Goal: Task Accomplishment & Management: Use online tool/utility

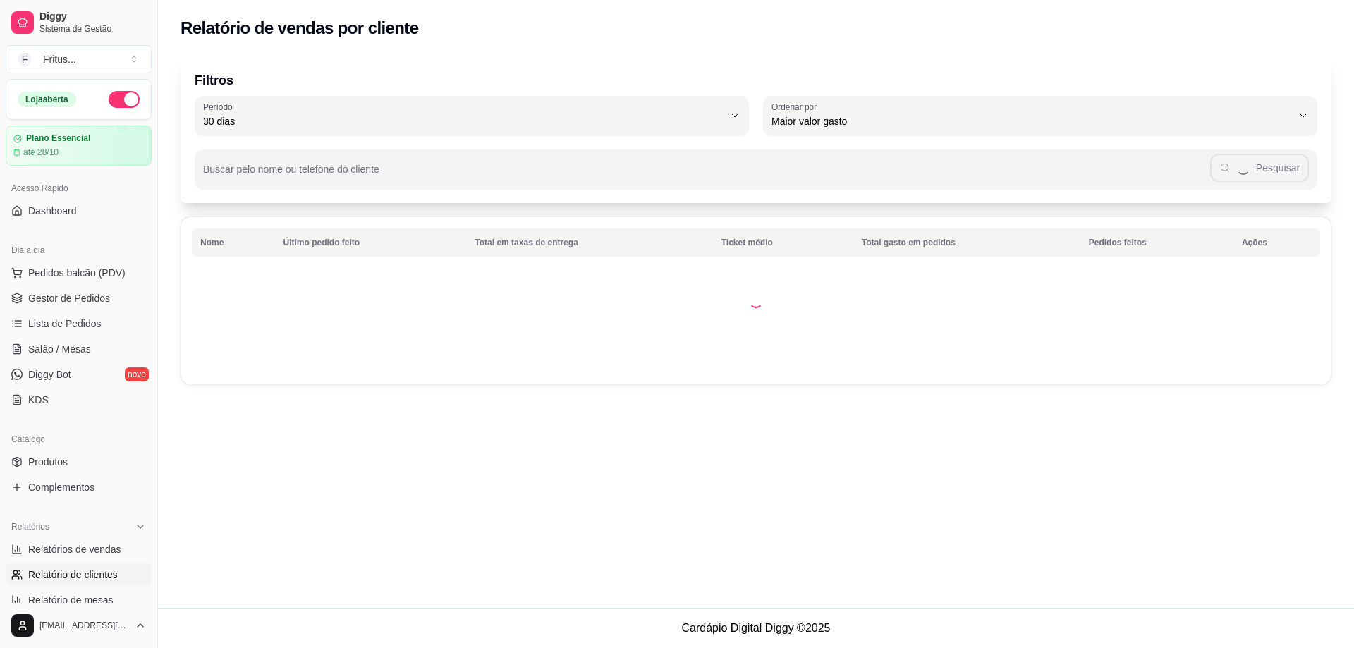
select select "30"
select select "HIGHEST_TOTAL_SPENT_WITH_ORDERS"
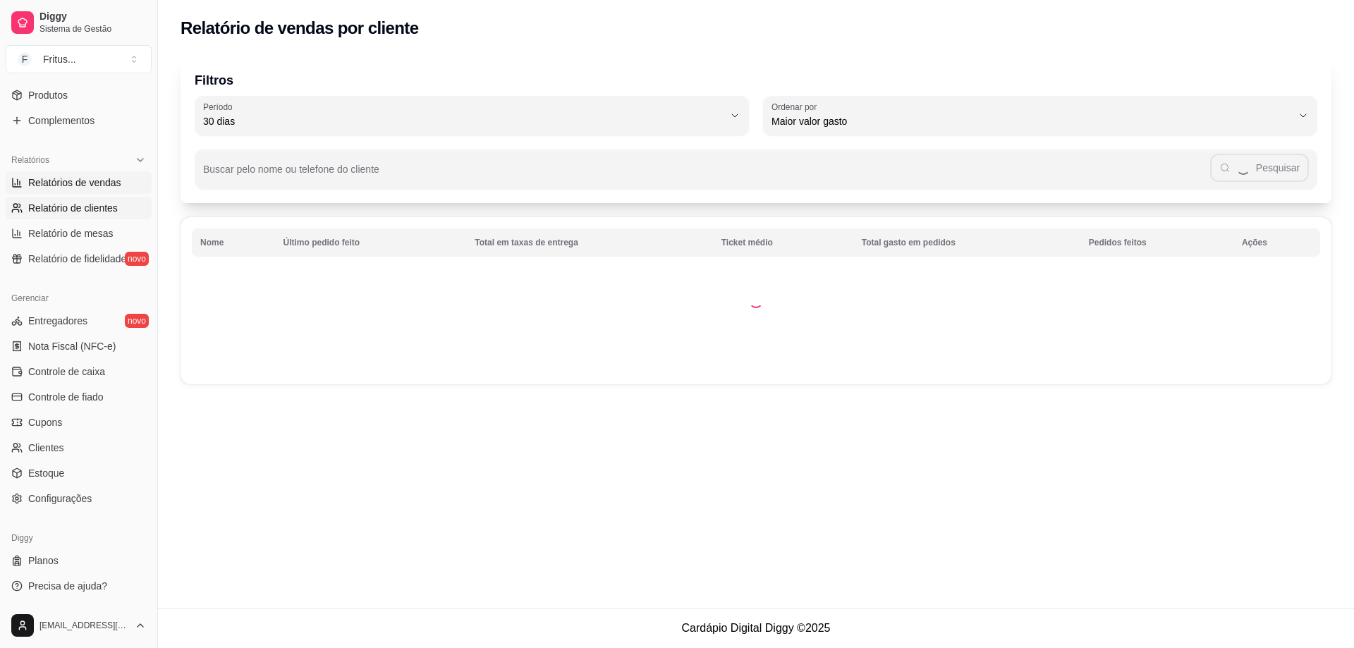
click at [68, 178] on span "Relatórios de vendas" at bounding box center [74, 183] width 93 height 14
select select "ALL"
select select "0"
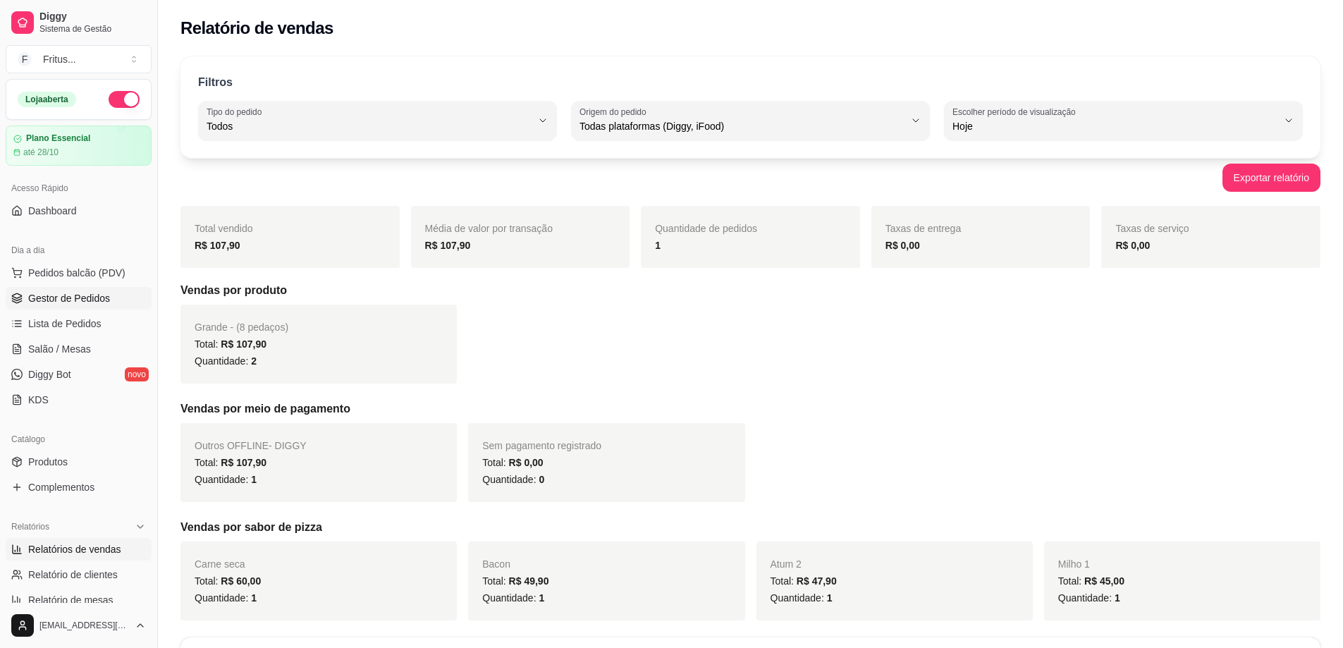
click at [66, 303] on span "Gestor de Pedidos" at bounding box center [69, 298] width 82 height 14
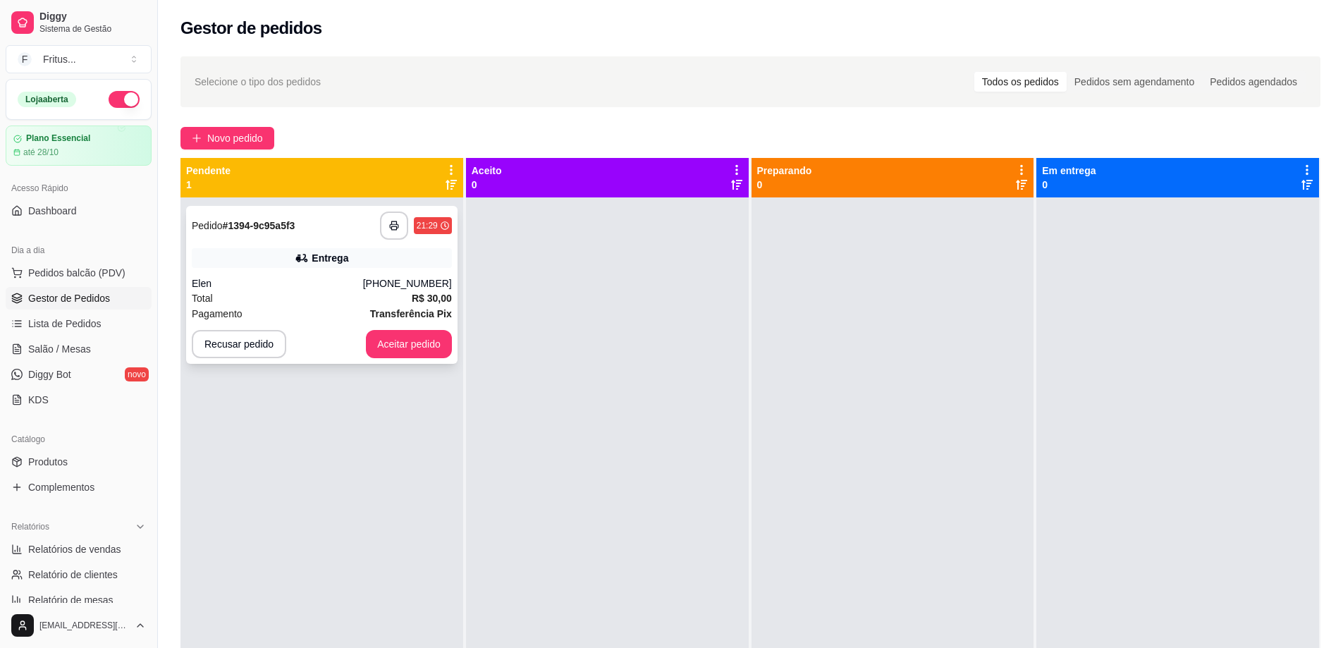
click at [278, 294] on div "Total R$ 30,00" at bounding box center [322, 299] width 260 height 16
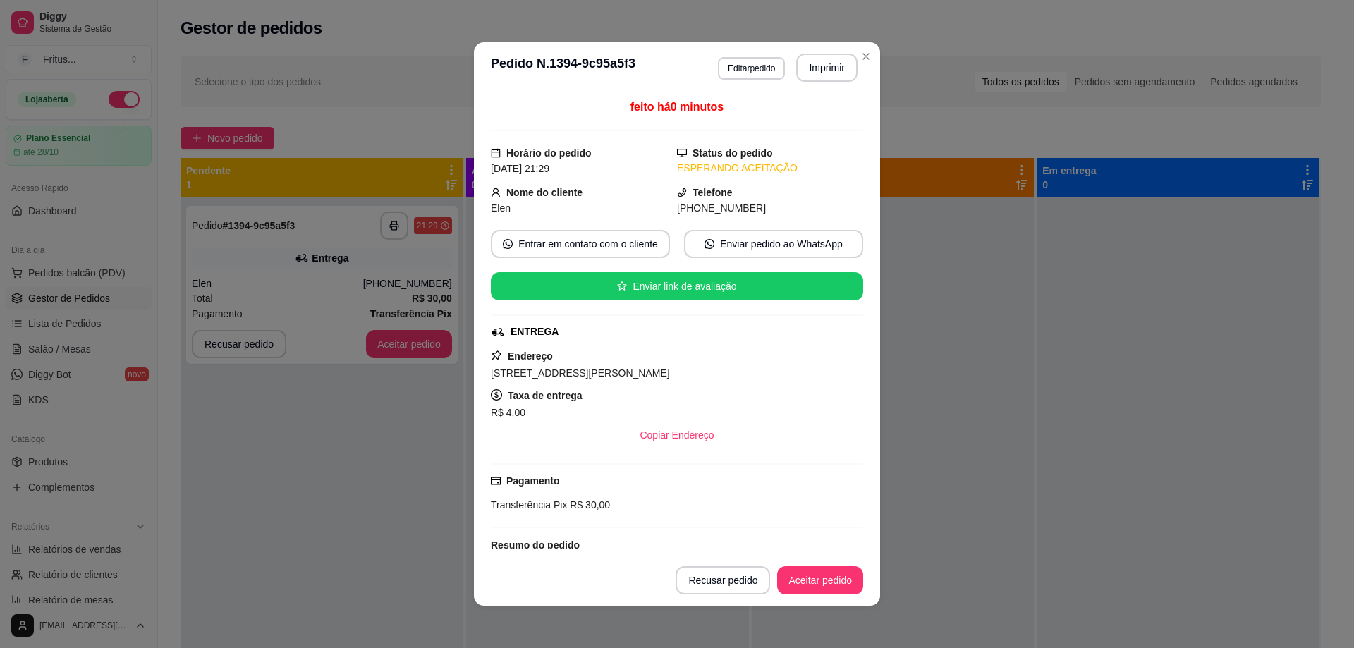
click at [623, 372] on div "[STREET_ADDRESS][PERSON_NAME]" at bounding box center [677, 373] width 372 height 17
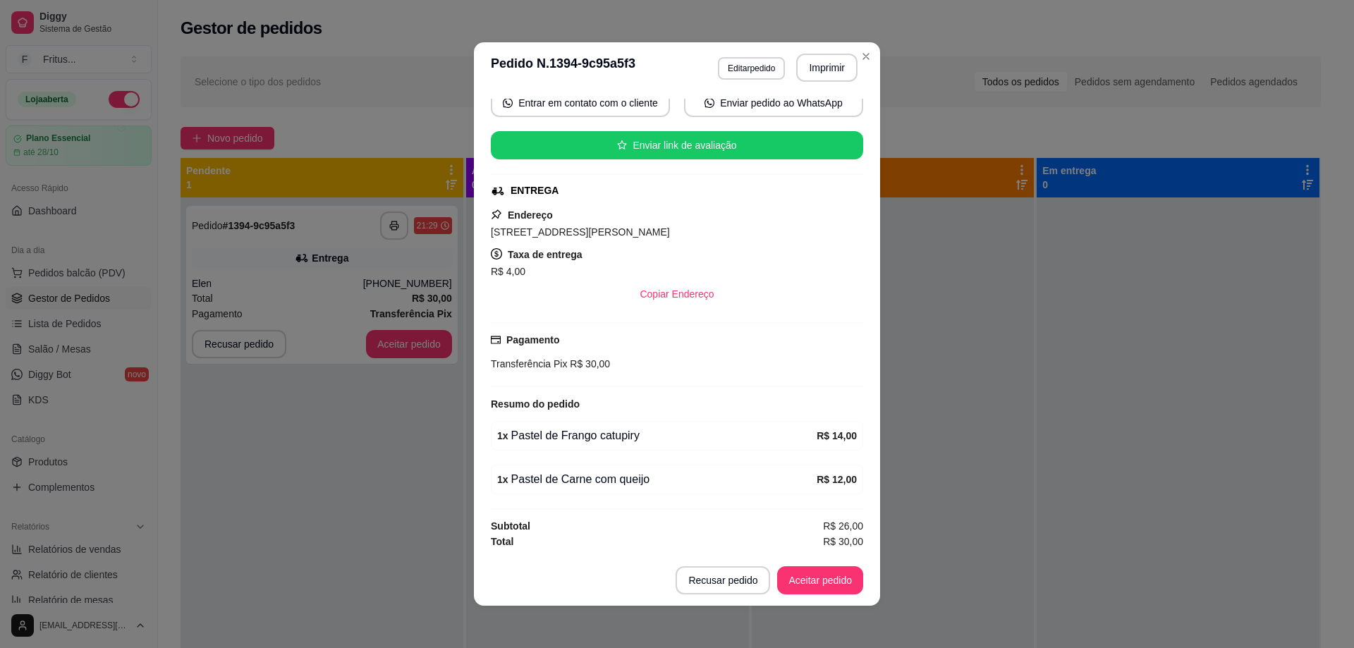
scroll to position [3, 0]
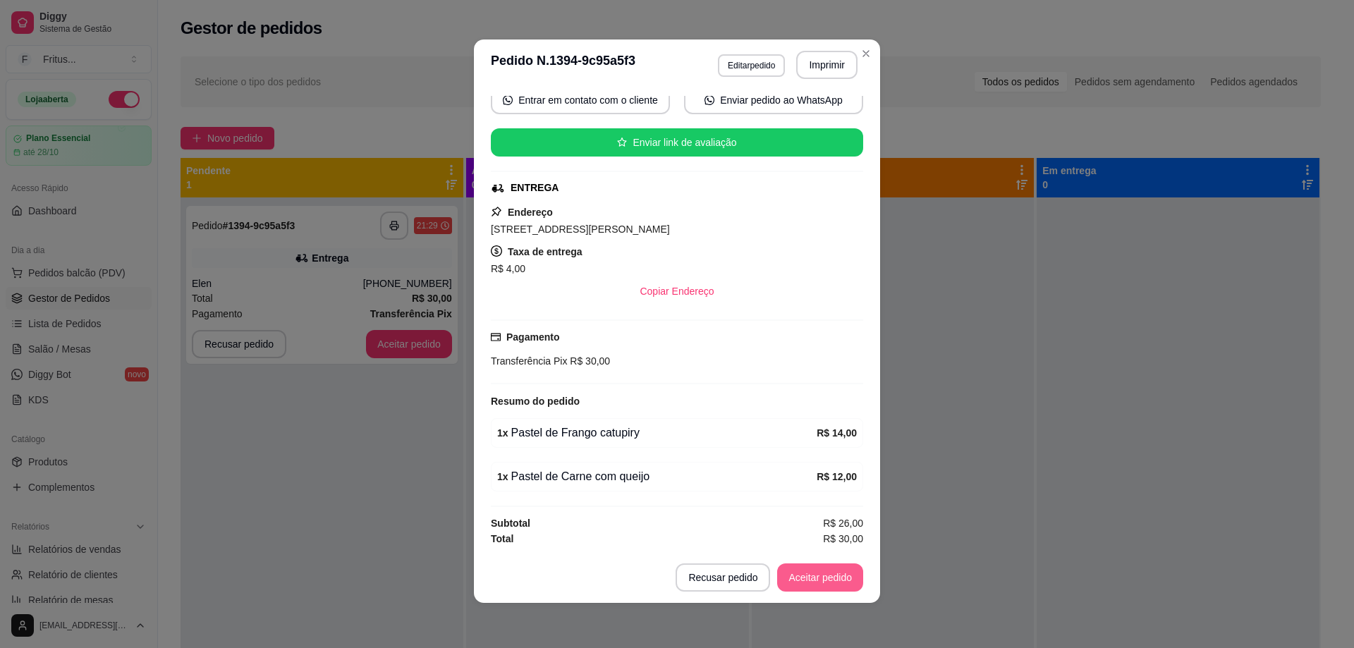
click at [796, 574] on button "Aceitar pedido" at bounding box center [820, 577] width 86 height 28
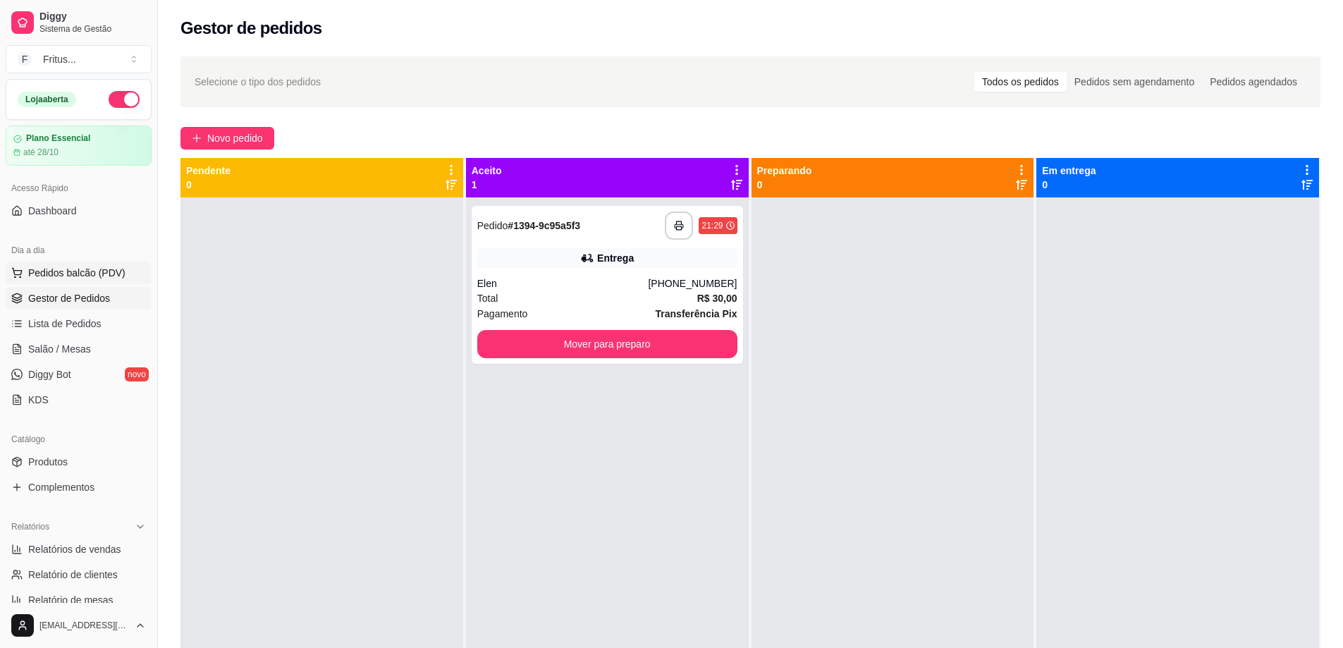
click at [52, 265] on button "Pedidos balcão (PDV)" at bounding box center [79, 273] width 146 height 23
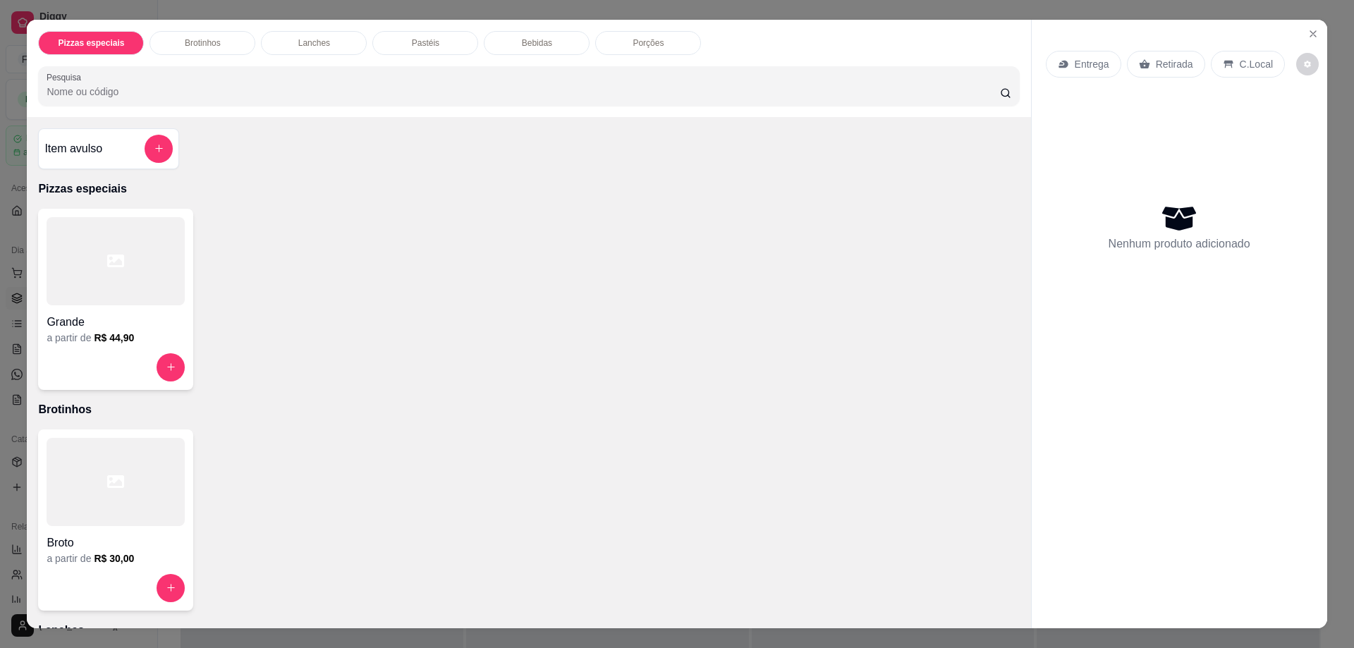
click at [95, 285] on div at bounding box center [116, 261] width 138 height 88
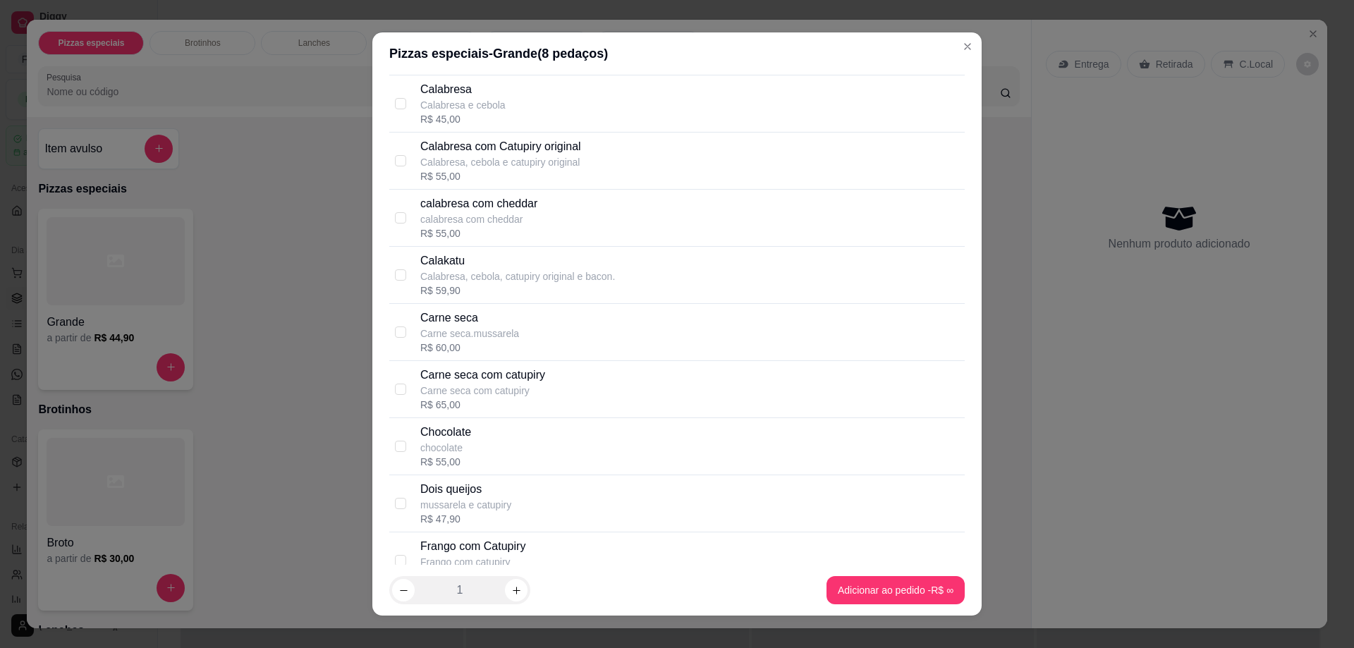
scroll to position [423, 0]
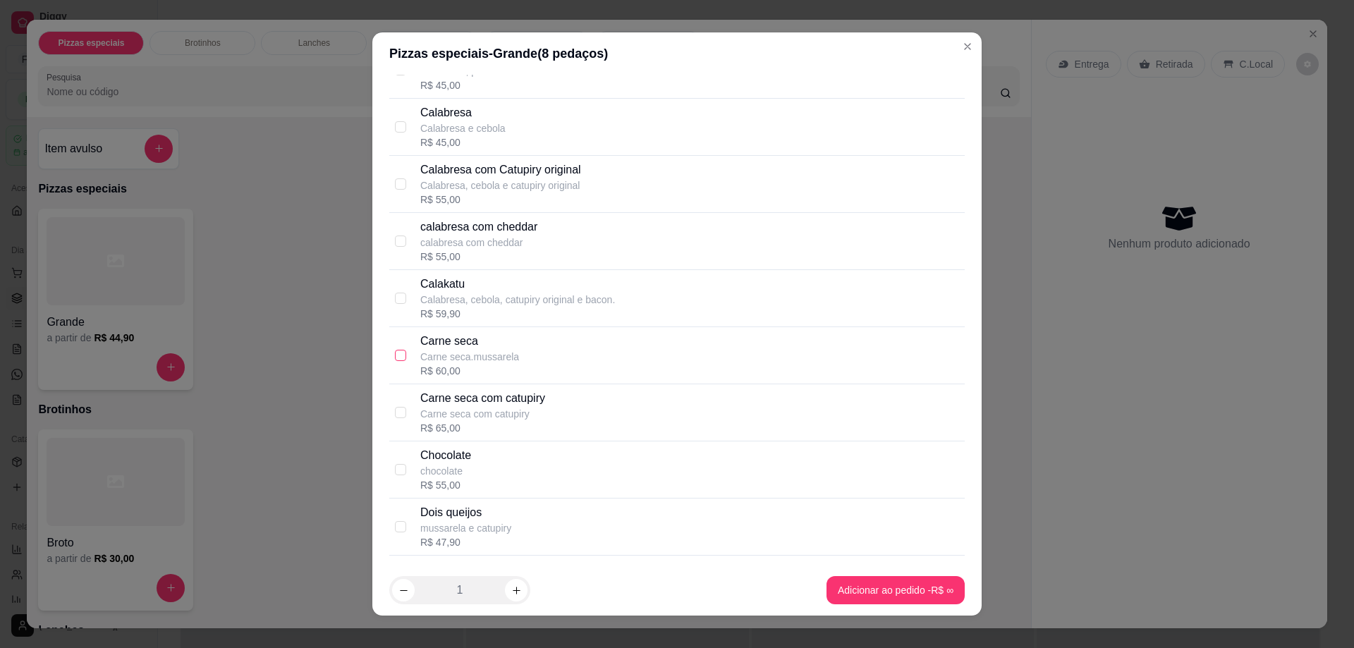
click at [397, 357] on input "checkbox" at bounding box center [400, 355] width 11 height 11
checkbox input "true"
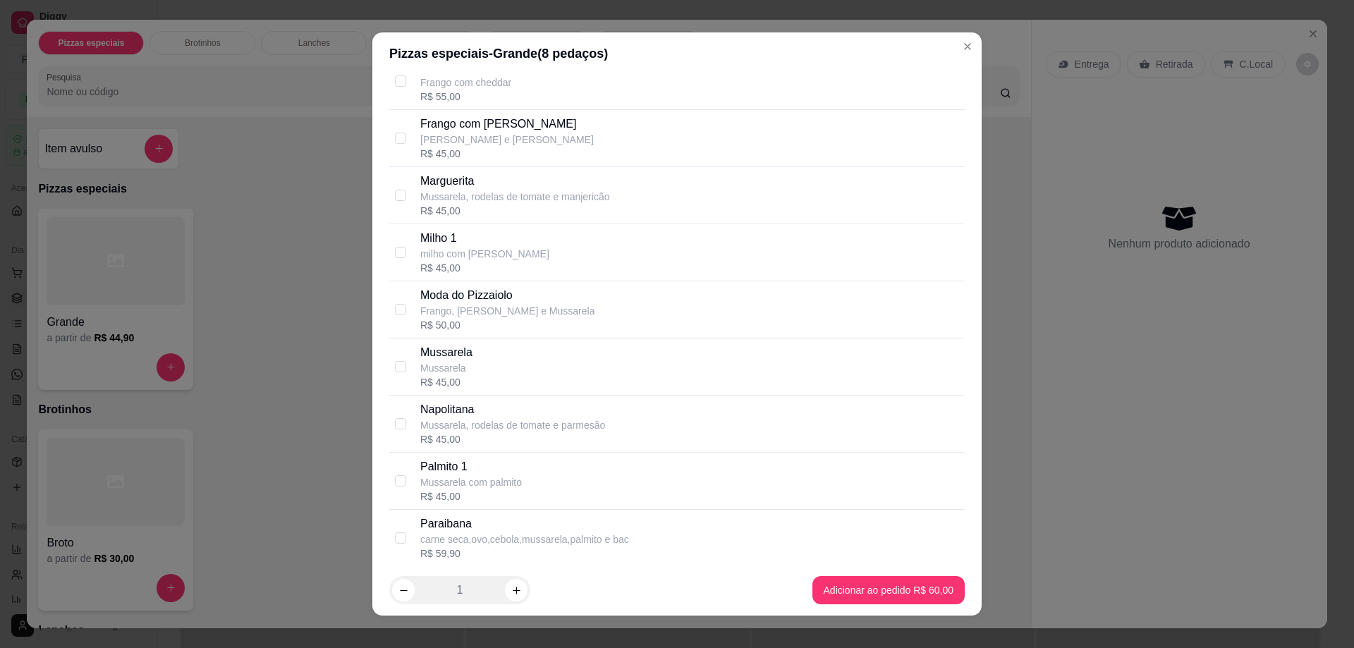
scroll to position [987, 0]
click at [398, 365] on input "checkbox" at bounding box center [400, 362] width 11 height 11
checkbox input "true"
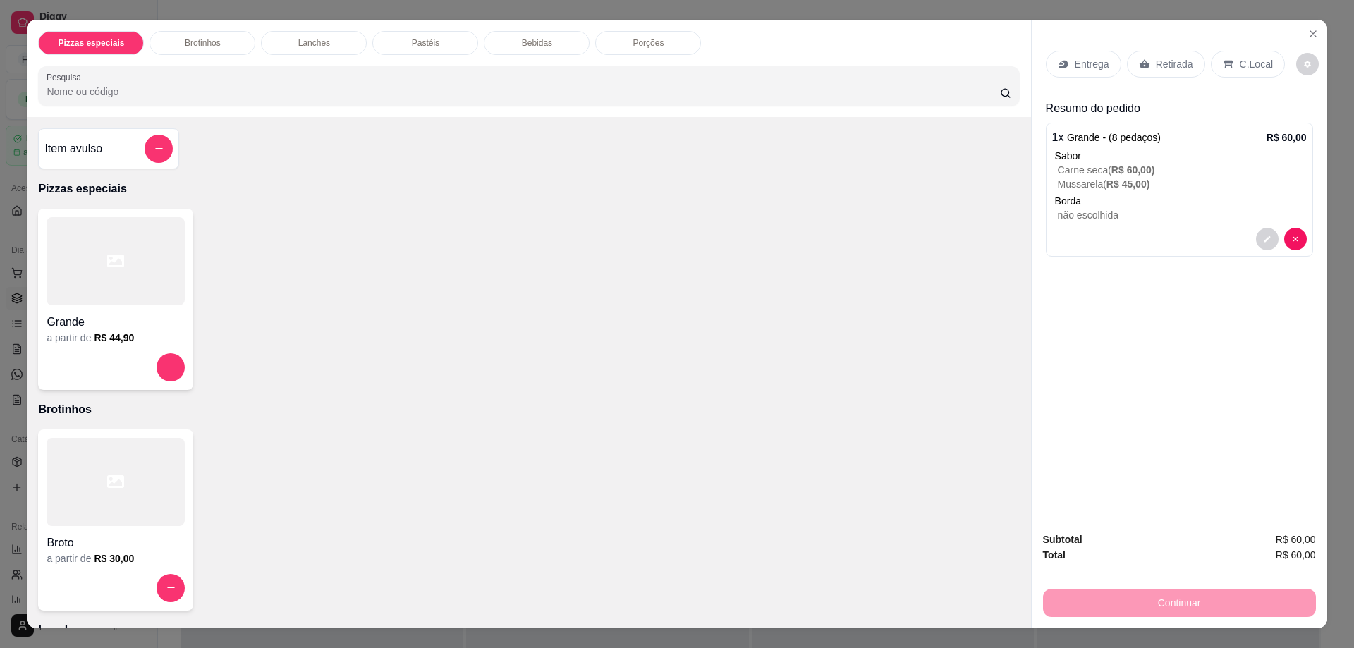
click at [126, 284] on div at bounding box center [116, 261] width 138 height 88
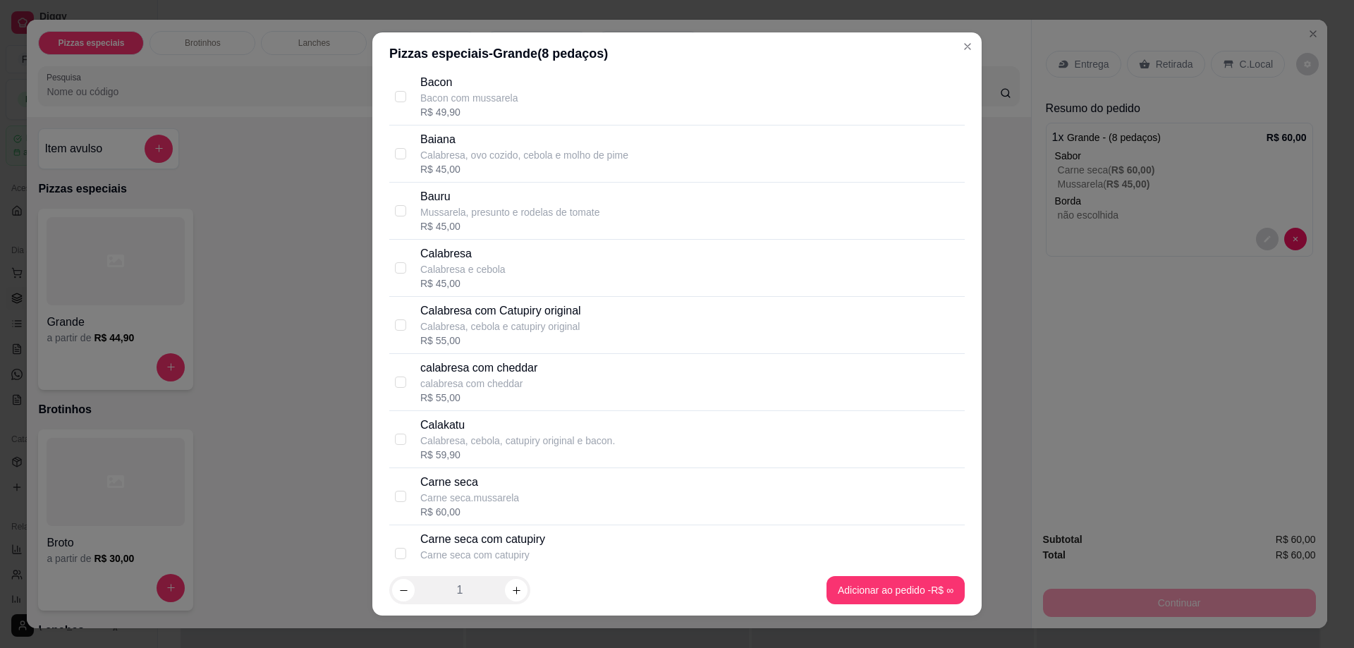
scroll to position [353, 0]
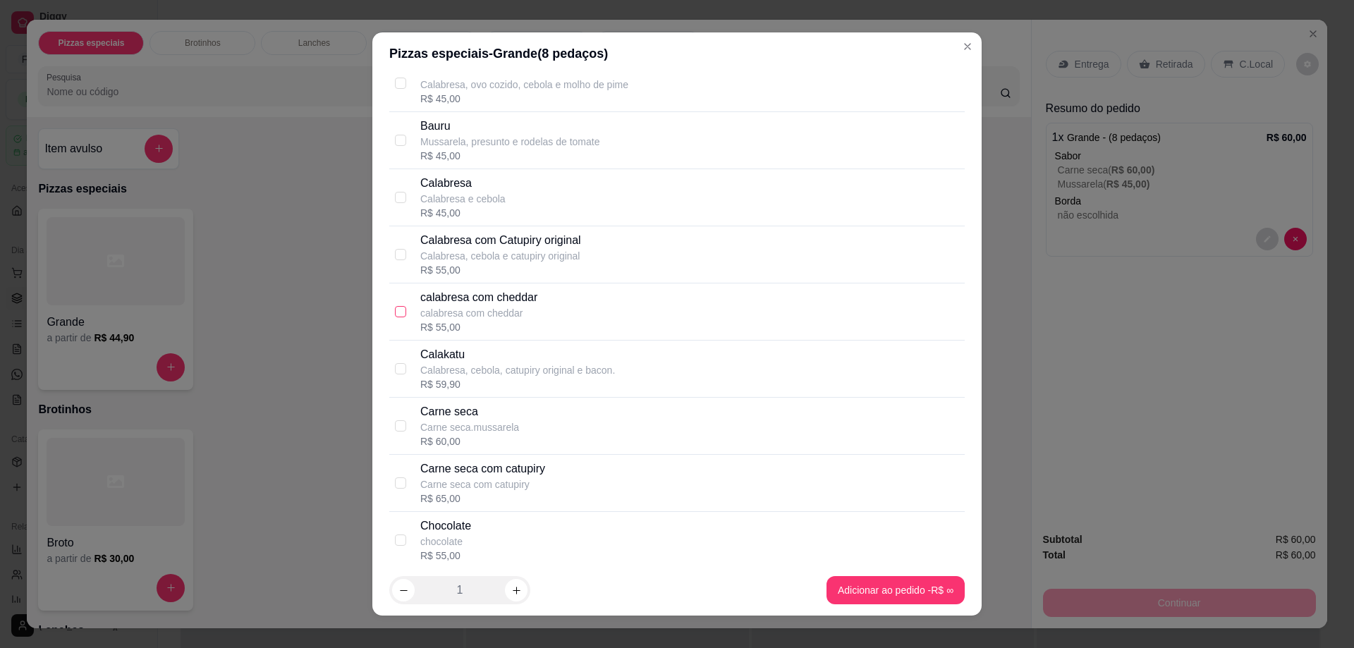
click at [397, 310] on input "checkbox" at bounding box center [400, 311] width 11 height 11
checkbox input "true"
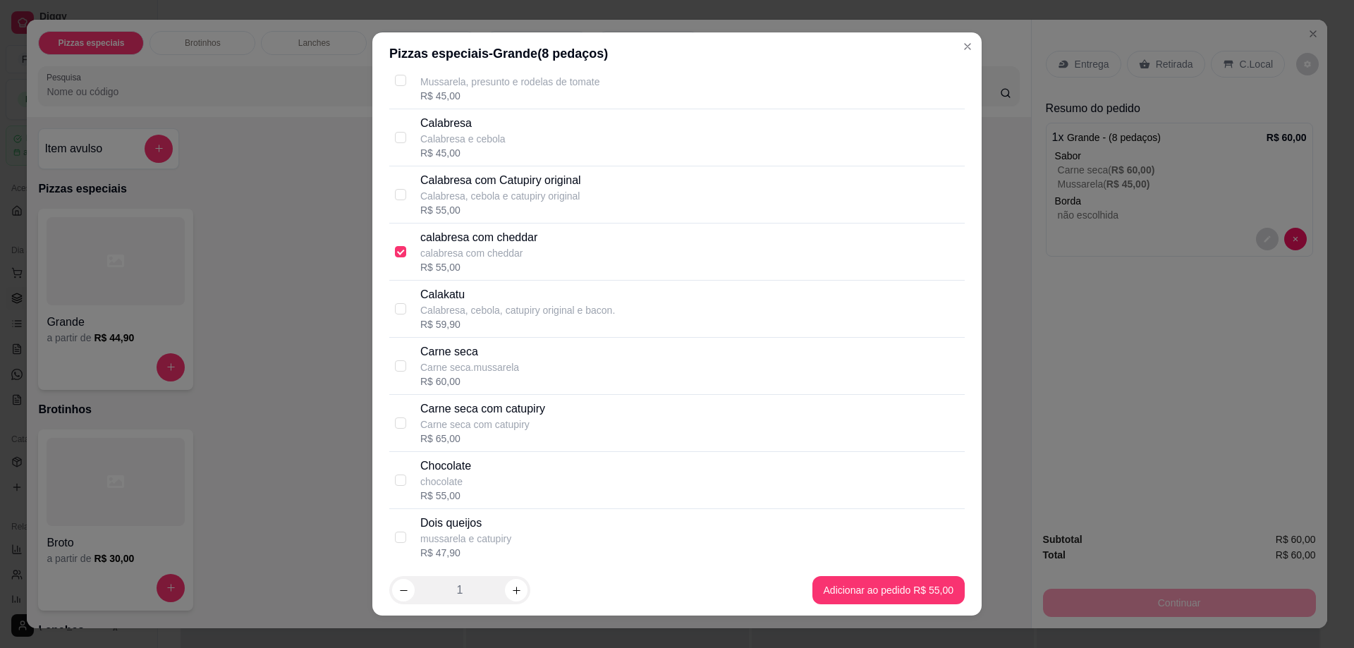
scroll to position [494, 0]
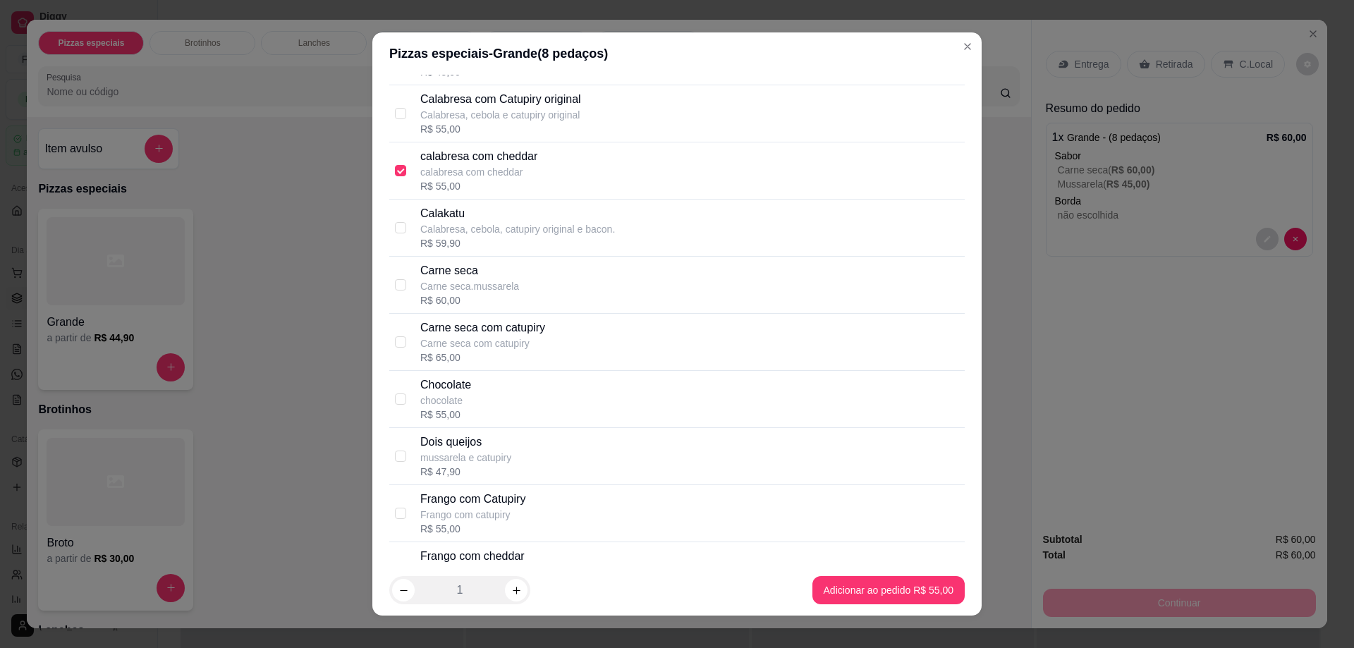
click at [393, 504] on div "Frango com Catupiry Frango com catupiry R$ 55,00" at bounding box center [676, 513] width 575 height 57
checkbox input "true"
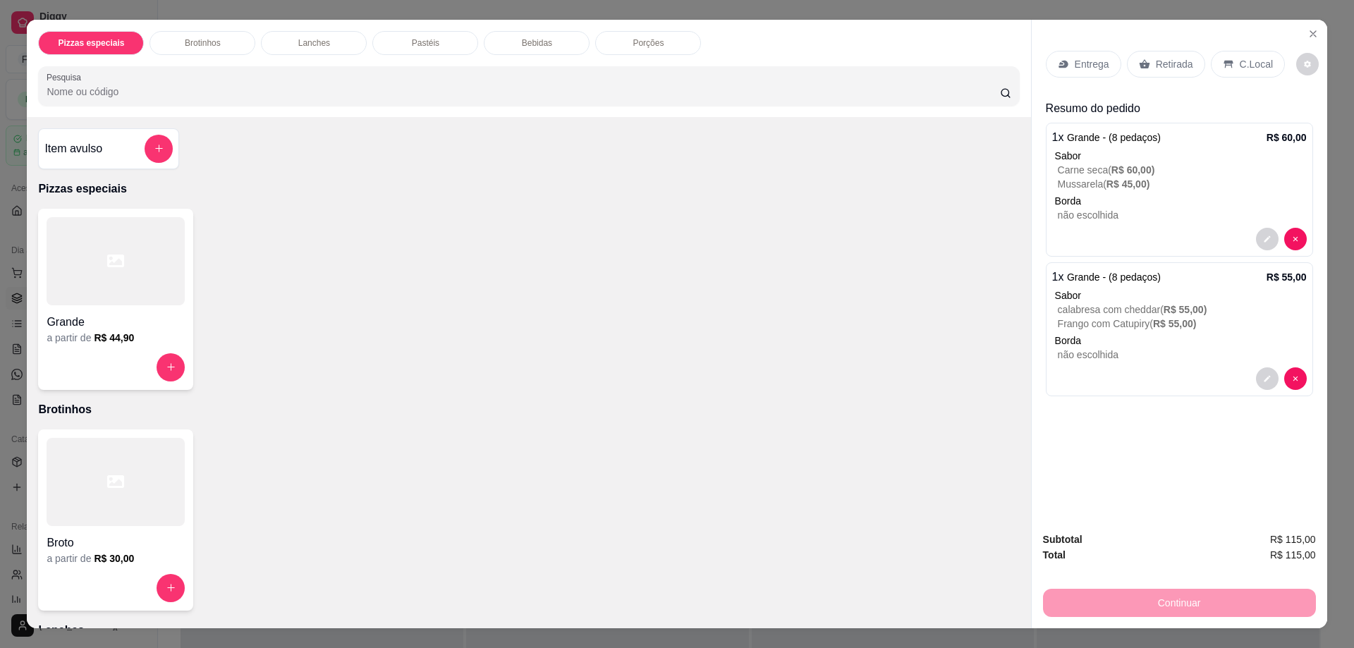
click at [1175, 64] on p "Retirada" at bounding box center [1174, 64] width 37 height 14
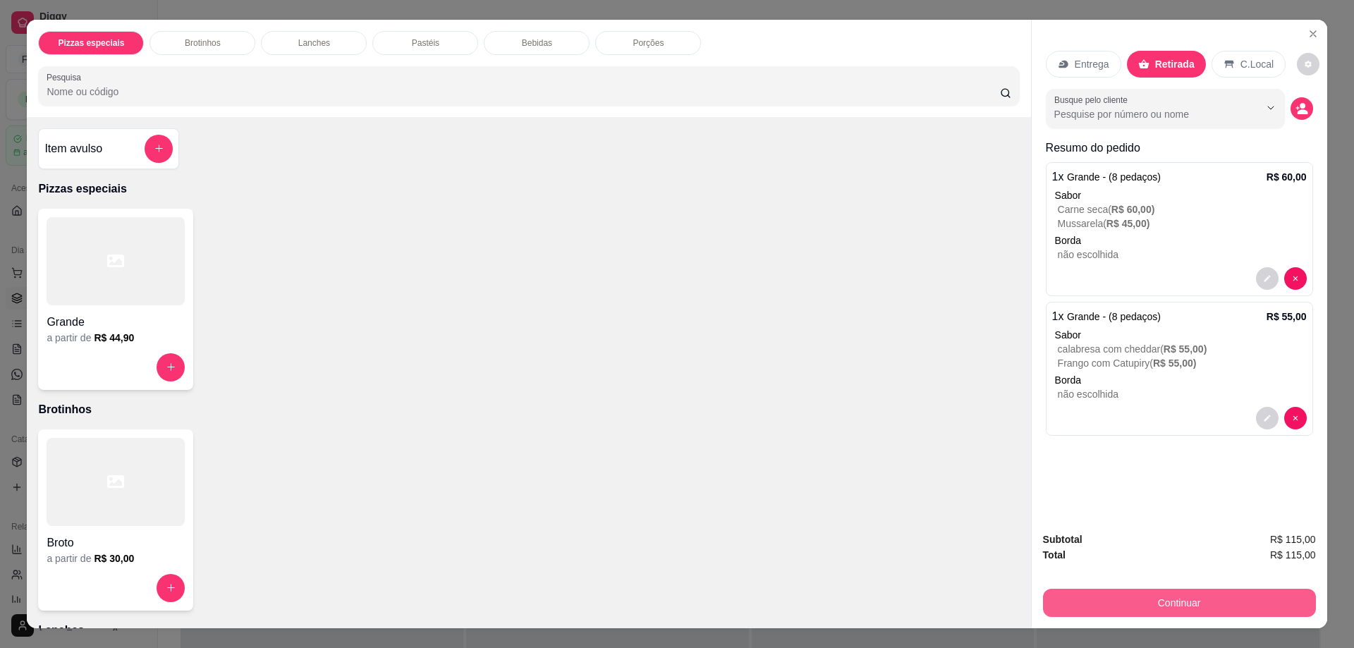
click at [1236, 606] on button "Continuar" at bounding box center [1179, 603] width 273 height 28
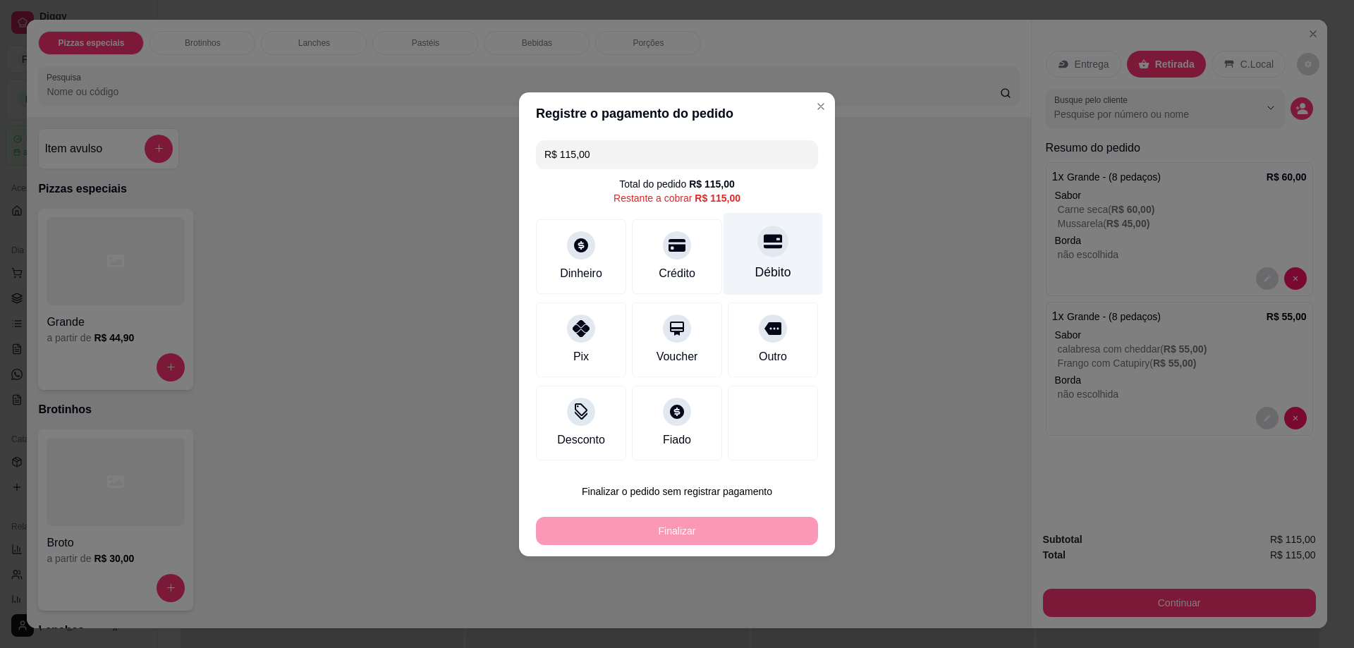
click at [764, 243] on icon at bounding box center [773, 241] width 18 height 18
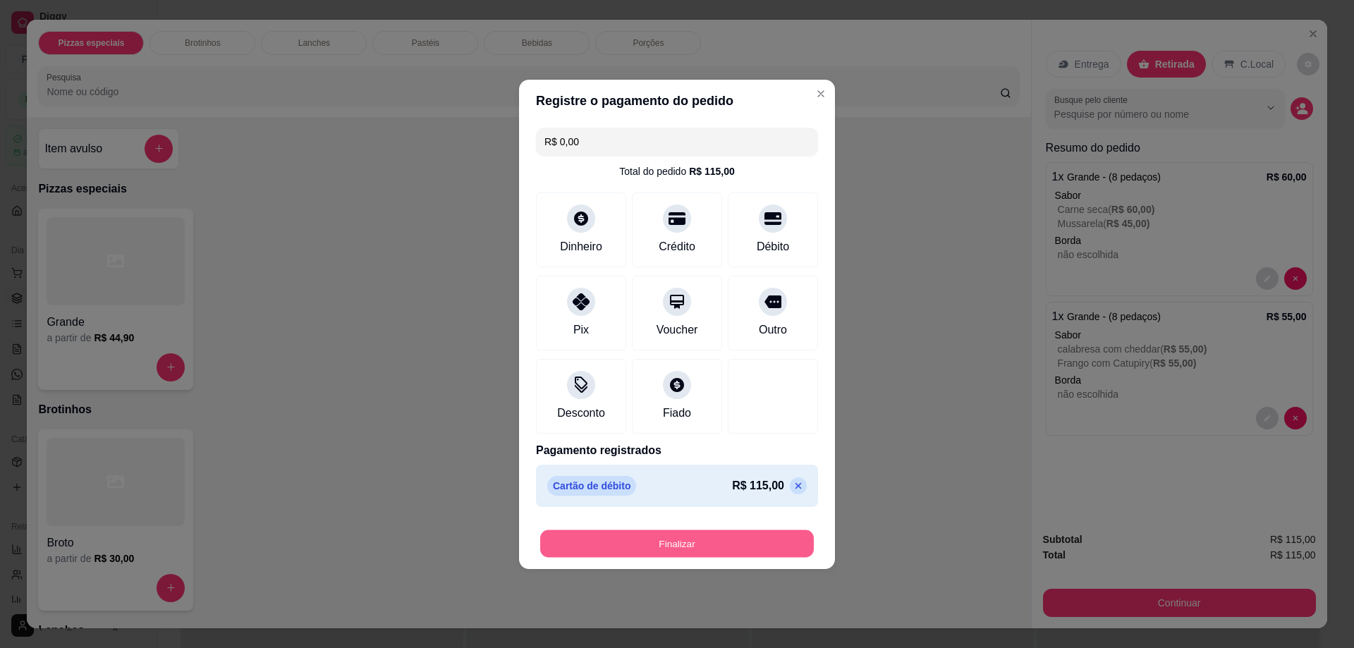
click at [774, 544] on button "Finalizar" at bounding box center [677, 544] width 274 height 28
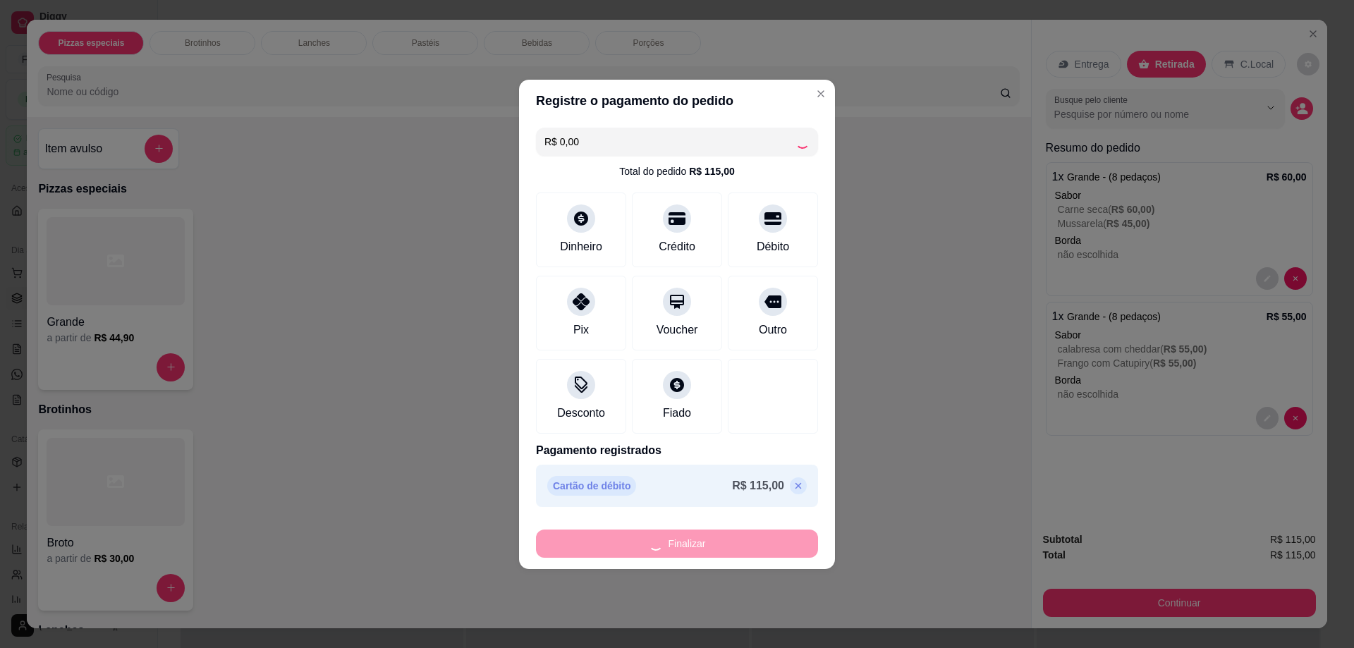
type input "-R$ 115,00"
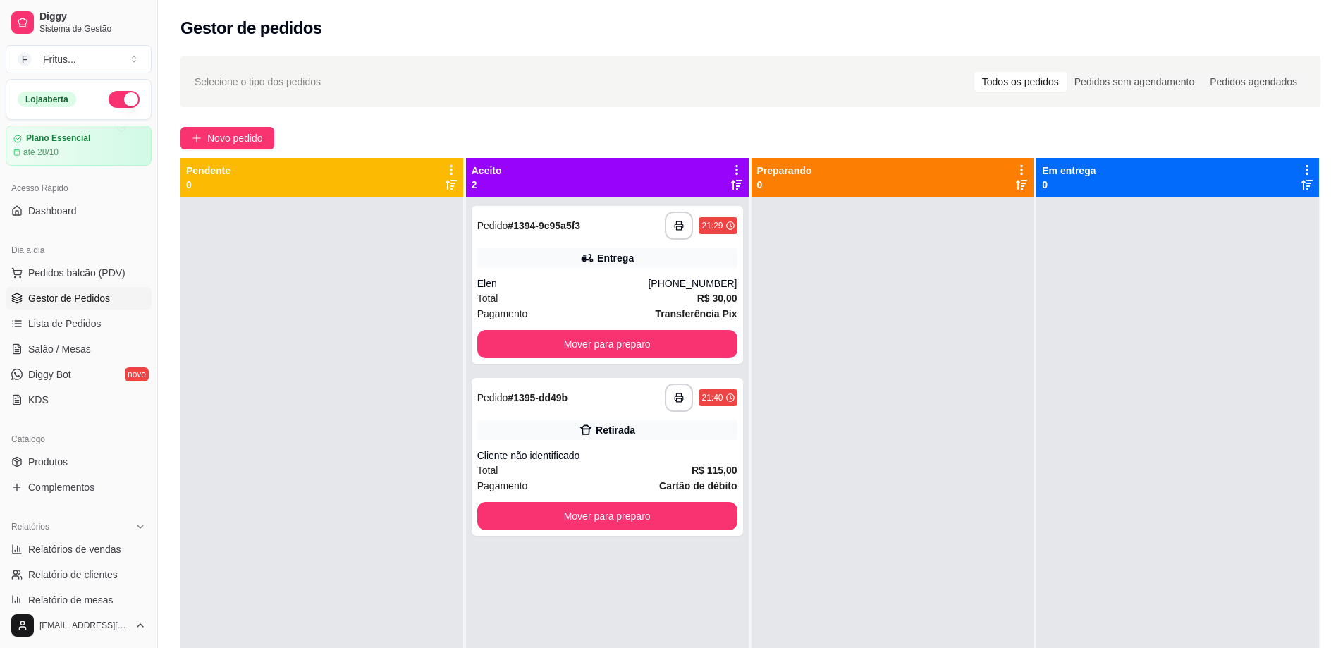
click at [111, 98] on button "button" at bounding box center [124, 99] width 31 height 17
click at [596, 419] on div "**********" at bounding box center [607, 457] width 271 height 158
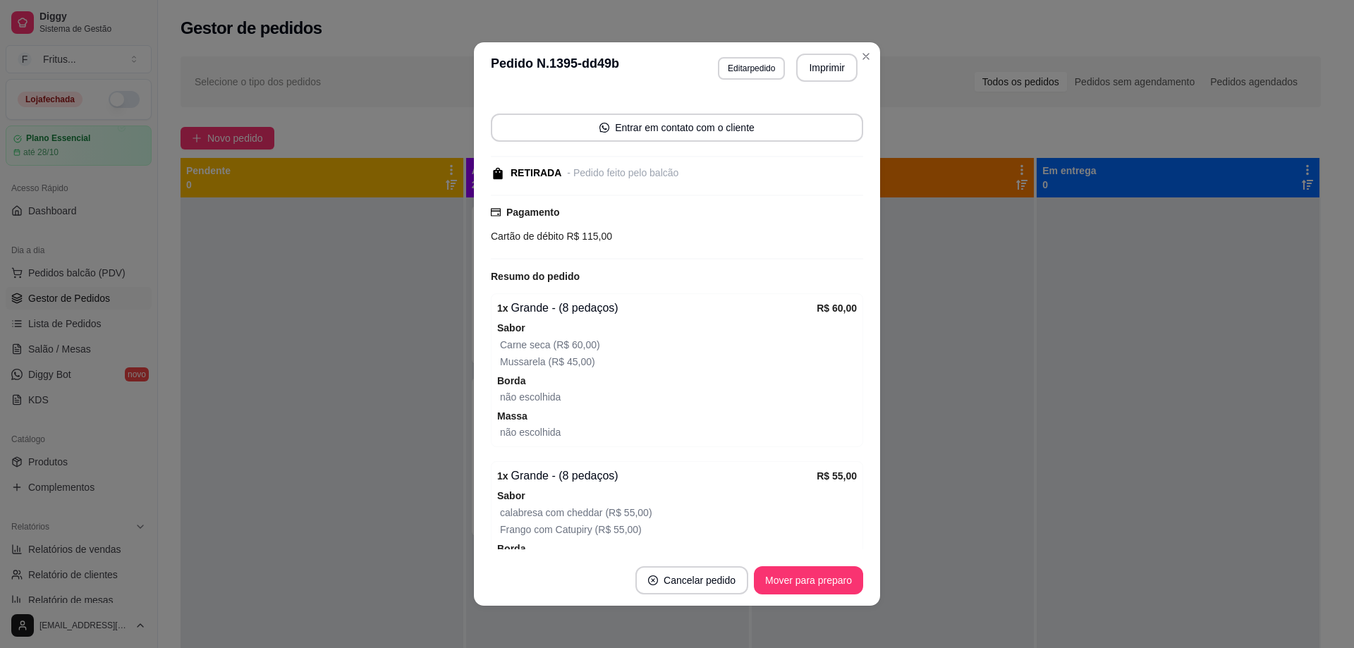
scroll to position [206, 0]
